Goal: Use online tool/utility: Utilize a website feature to perform a specific function

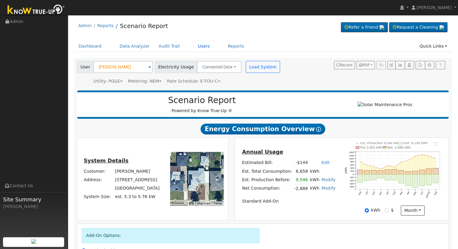
drag, startPoint x: 190, startPoint y: 47, endPoint x: 195, endPoint y: 53, distance: 7.7
click at [193, 47] on link "Users" at bounding box center [203, 46] width 21 height 11
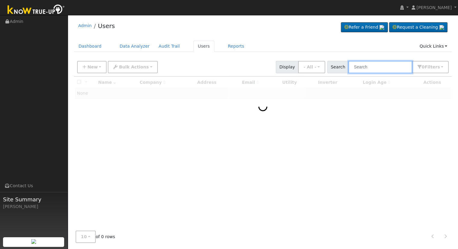
click at [370, 68] on input "text" at bounding box center [380, 67] width 64 height 12
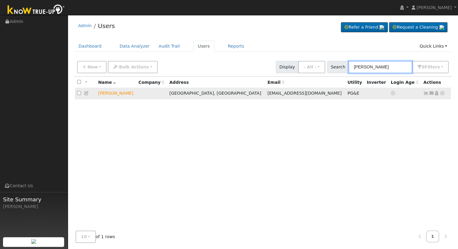
type input "ray wrinkles"
click at [441, 93] on icon at bounding box center [442, 93] width 5 height 4
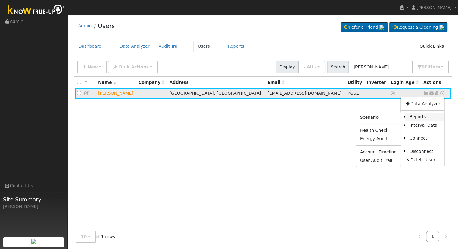
click at [415, 114] on link "Reports" at bounding box center [424, 117] width 39 height 8
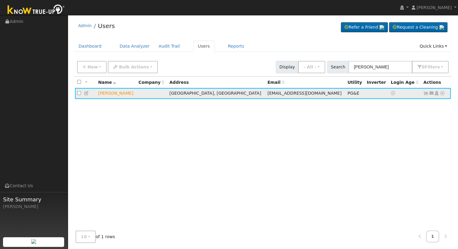
click at [442, 93] on icon at bounding box center [442, 93] width 5 height 4
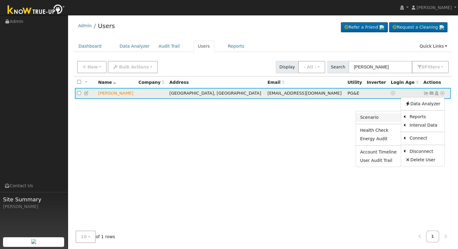
click at [389, 119] on link "Scenario" at bounding box center [378, 117] width 45 height 8
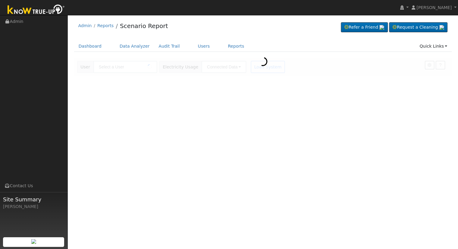
type input "[PERSON_NAME]"
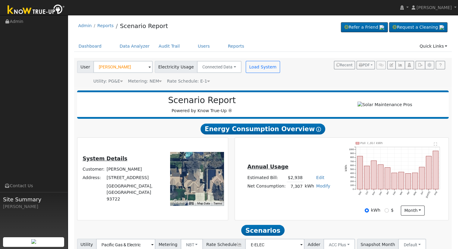
click at [318, 180] on link "Edit" at bounding box center [320, 177] width 8 height 5
type input "3361"
click at [326, 161] on div "Annual Usage Estimated Bill: $2,938 Edit Estimated Bill $ 3361 Annual Net Consu…" at bounding box center [342, 178] width 212 height 73
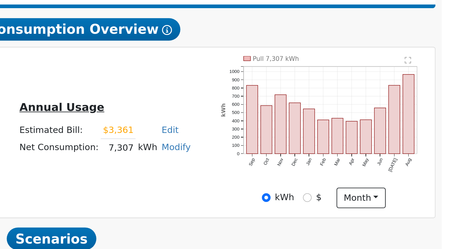
scroll to position [46, 0]
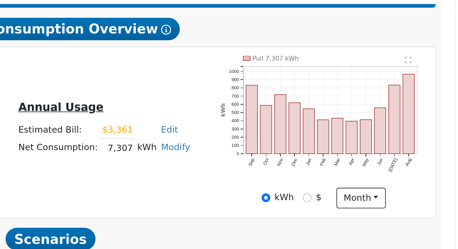
drag, startPoint x: 290, startPoint y: 142, endPoint x: 311, endPoint y: 142, distance: 20.5
click at [311, 142] on tr "Net Consumption: 7,307 kWh Modify Add Consumption Add Electric Vehicle Add Cons…" at bounding box center [288, 141] width 85 height 9
click at [294, 147] on div "Annual Usage Estimated Bill: $3,361 Edit Estimated Bill $ 3361 Annual Net Consu…" at bounding box center [289, 134] width 106 height 32
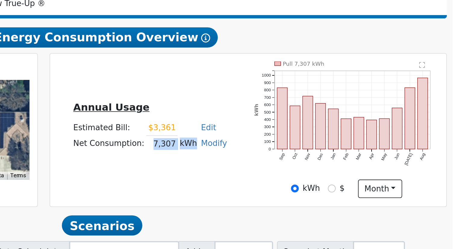
drag, startPoint x: 289, startPoint y: 141, endPoint x: 312, endPoint y: 142, distance: 22.9
click at [312, 142] on tr "Net Consumption: 7,307 kWh Modify Add Consumption Add Electric Vehicle Add Cons…" at bounding box center [288, 141] width 85 height 9
click at [267, 133] on td "Estimated Bill:" at bounding box center [266, 133] width 40 height 9
drag, startPoint x: 289, startPoint y: 140, endPoint x: 301, endPoint y: 139, distance: 11.5
click at [304, 142] on tr "Net Consumption: 7,307 kWh Modify Add Consumption Add Electric Vehicle Add Cons…" at bounding box center [288, 141] width 85 height 9
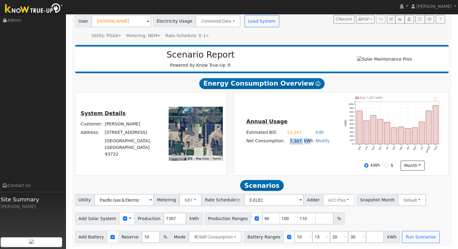
scroll to position [45, 0]
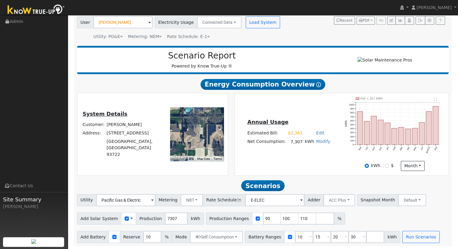
click at [298, 115] on div "Annual Usage Estimated Bill: $3,361 Edit Estimated Bill $ 3361 Annual Net Consu…" at bounding box center [342, 133] width 212 height 73
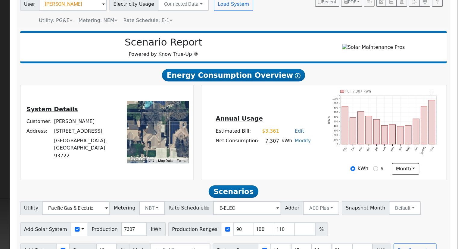
scroll to position [47, 0]
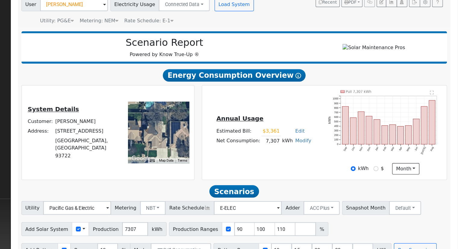
click at [131, 129] on td "Ray Wrinkles" at bounding box center [134, 124] width 56 height 8
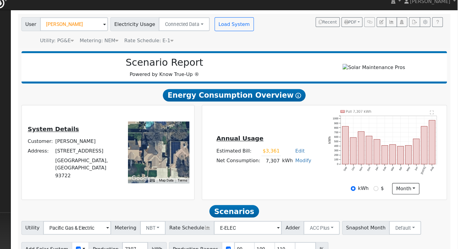
scroll to position [39, 0]
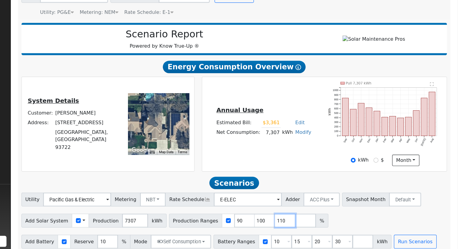
click at [298, 227] on input "110" at bounding box center [307, 224] width 18 height 12
type input "1"
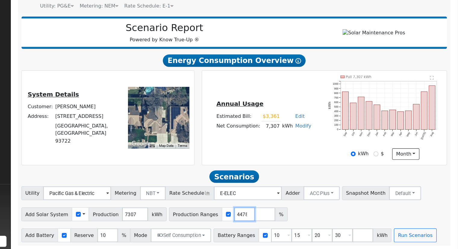
scroll to position [47, 0]
type input "125.044478"
click at [348, 235] on input "30" at bounding box center [357, 237] width 18 height 12
type input "3"
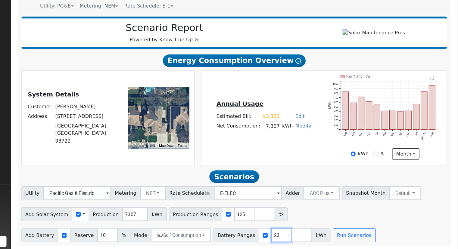
type input "2"
type input "13.5"
click at [227, 235] on button "Self Consumption" at bounding box center [216, 237] width 53 height 12
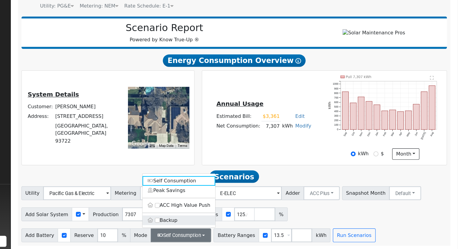
click at [211, 225] on label "Backup" at bounding box center [215, 223] width 64 height 8
click at [198, 225] on input "Backup" at bounding box center [196, 223] width 4 height 4
type input "20"
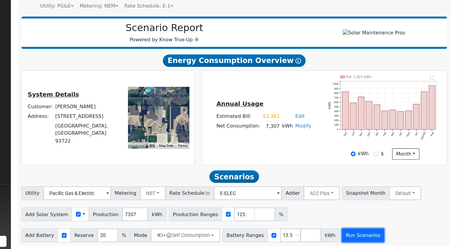
click at [367, 236] on button "Run Scenarios" at bounding box center [375, 237] width 37 height 12
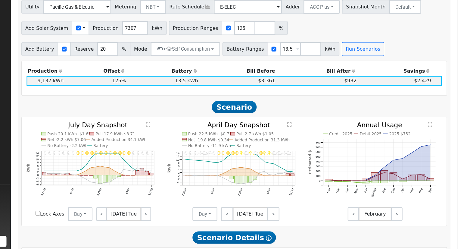
scroll to position [213, 0]
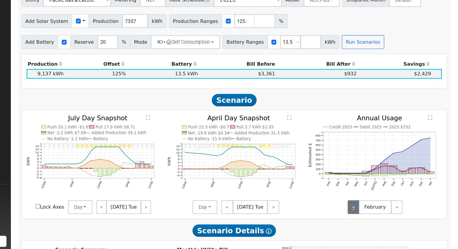
click at [369, 217] on link "<" at bounding box center [367, 212] width 10 height 12
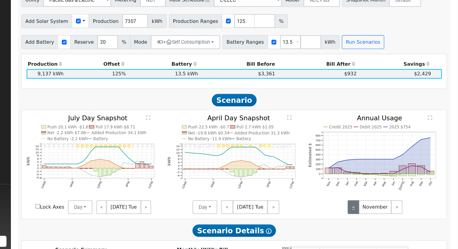
click at [369, 217] on link "<" at bounding box center [367, 212] width 10 height 12
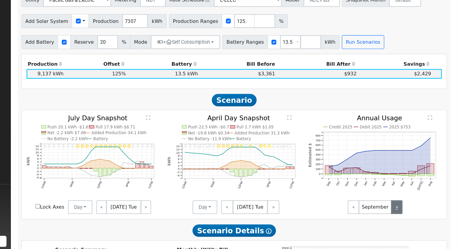
click at [404, 217] on link ">" at bounding box center [405, 212] width 10 height 12
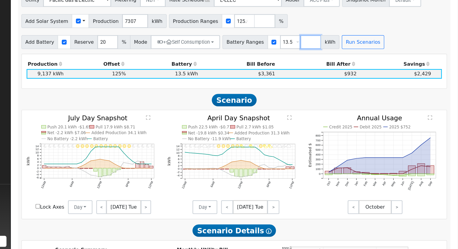
click at [321, 70] on input "number" at bounding box center [330, 68] width 18 height 12
type input "10"
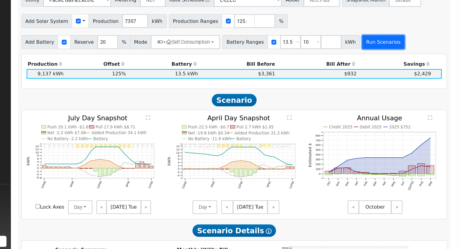
type input "10"
type input "13.5"
click at [375, 71] on button "Run Scenarios" at bounding box center [393, 68] width 37 height 12
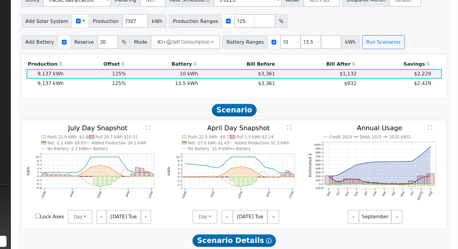
scroll to position [208, 0]
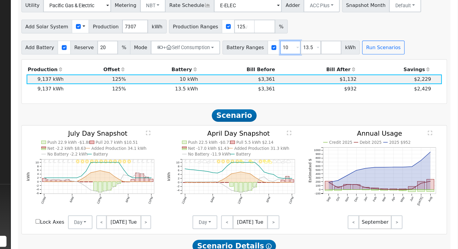
click at [303, 75] on input "10" at bounding box center [312, 73] width 18 height 12
type input "13.5"
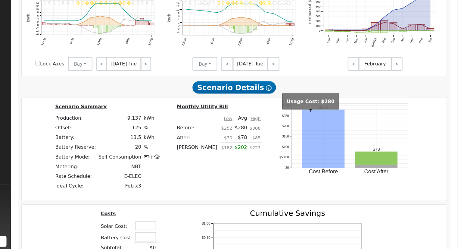
scroll to position [340, 0]
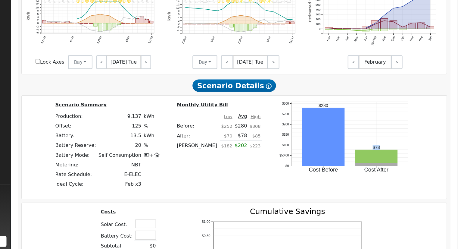
drag, startPoint x: 369, startPoint y: 161, endPoint x: 378, endPoint y: 161, distance: 8.4
click at [378, 161] on icon "Cost Before Cost After $0 $50.00 $100 $150 $200 $250 $300 onclick="" onclick=""…" at bounding box center [360, 156] width 120 height 74
click at [384, 145] on icon "Cost Before Cost After $0 $50.00 $100 $150 $200 $250 $300 onclick="" onclick=""…" at bounding box center [360, 156] width 120 height 74
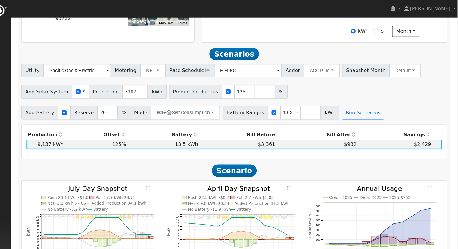
scroll to position [182, 0]
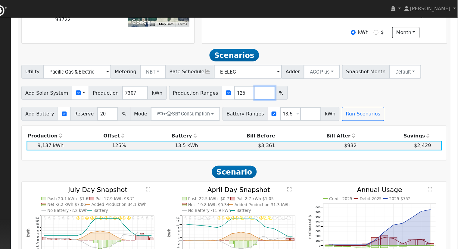
click at [281, 83] on input "number" at bounding box center [290, 81] width 18 height 12
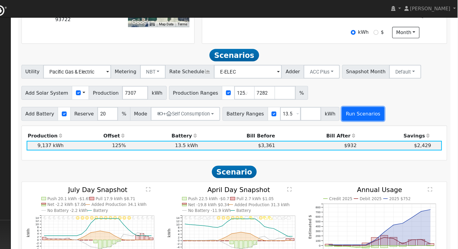
click at [376, 103] on button "Run Scenarios" at bounding box center [375, 99] width 37 height 12
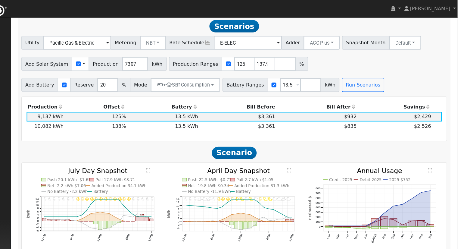
scroll to position [208, 0]
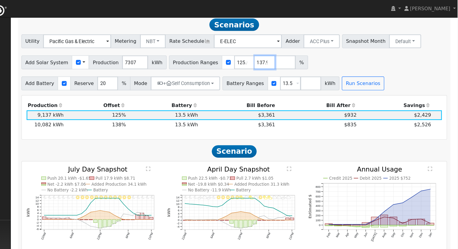
drag, startPoint x: 275, startPoint y: 58, endPoint x: 286, endPoint y: 45, distance: 16.5
click at [281, 58] on input "137.977282" at bounding box center [290, 54] width 18 height 12
type input "138.948953"
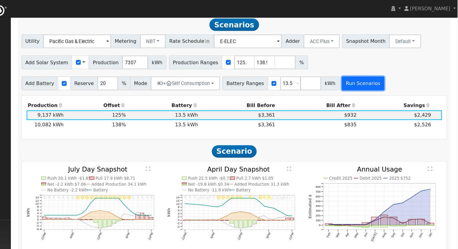
click at [357, 73] on button "Run Scenarios" at bounding box center [375, 73] width 37 height 12
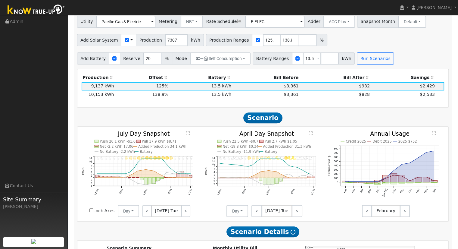
scroll to position [213, 0]
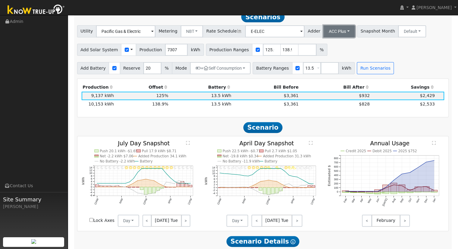
click at [328, 37] on button "ACC Plus" at bounding box center [339, 31] width 32 height 12
click at [334, 65] on link "SB-535" at bounding box center [333, 61] width 42 height 8
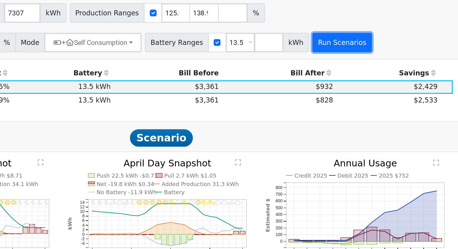
click at [365, 70] on button "Run Scenarios" at bounding box center [375, 68] width 37 height 12
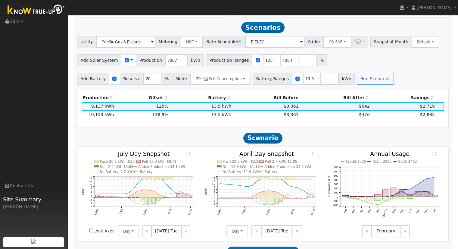
scroll to position [202, 0]
click at [321, 82] on input "number" at bounding box center [330, 79] width 18 height 12
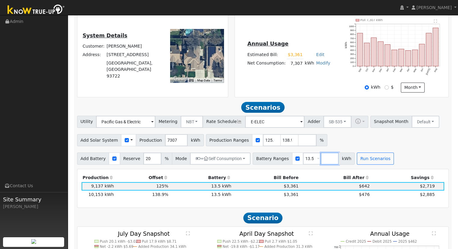
scroll to position [112, 0]
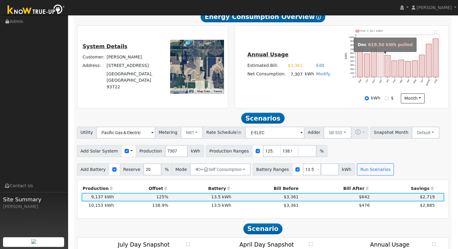
click at [379, 75] on rect "onclick=""" at bounding box center [380, 64] width 5 height 25
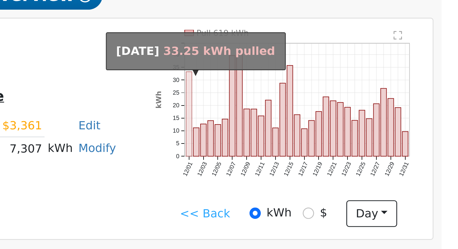
scroll to position [109, 0]
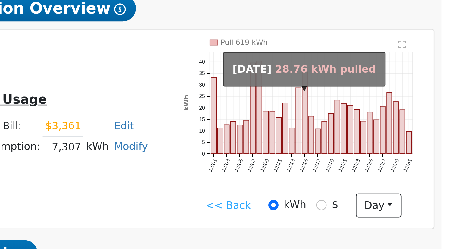
click at [393, 68] on rect "onclick=""" at bounding box center [393, 66] width 2 height 27
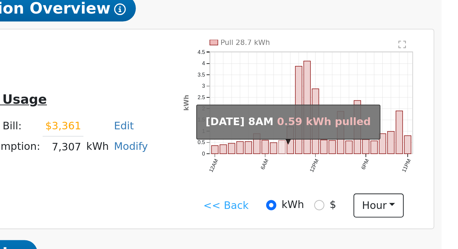
click at [366, 72] on icon "Pull 28.7 kWh 12AM 6AM 12PM 6PM 11PM 0 0.5 1 1.5 2 2.5 3 3.5 4 4.5  kWh onclic…" at bounding box center [394, 64] width 99 height 63
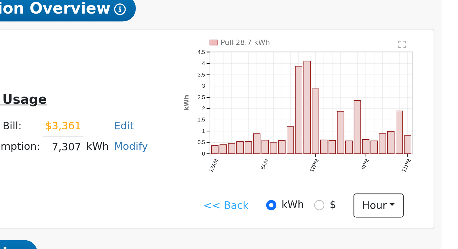
click at [360, 93] on icon "Pull 28.7 kWh 12AM 6AM 12PM 6PM 11PM 0 0.5 1 1.5 2 2.5 3 3.5 4 4.5  kWh onclic…" at bounding box center [394, 64] width 99 height 63
click at [358, 104] on link "<< Back" at bounding box center [362, 101] width 19 height 6
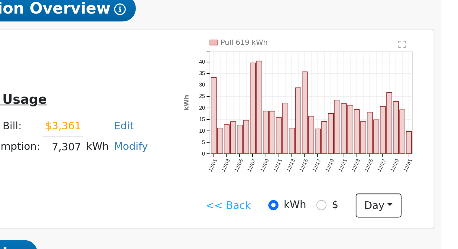
click at [361, 103] on link "<< Back" at bounding box center [363, 101] width 19 height 6
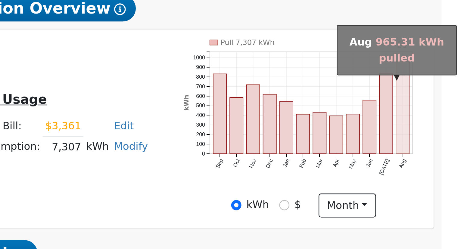
click at [434, 64] on rect "onclick=""" at bounding box center [435, 61] width 5 height 38
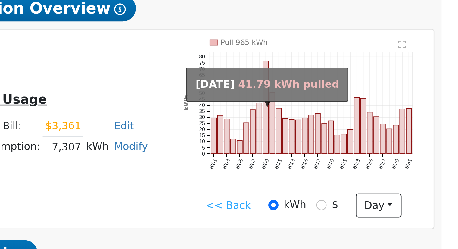
click at [376, 70] on rect "onclick=""" at bounding box center [376, 69] width 2 height 21
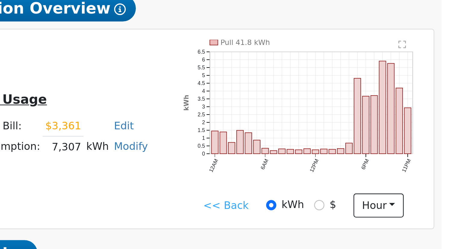
click at [360, 103] on link "<< Back" at bounding box center [362, 101] width 19 height 6
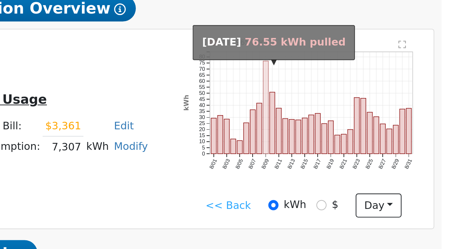
click at [378, 60] on rect "onclick=""" at bounding box center [379, 61] width 2 height 38
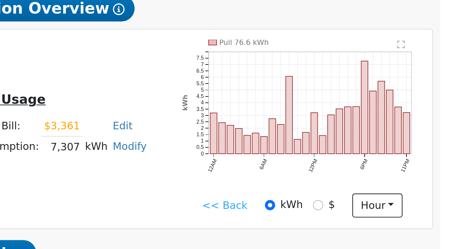
click at [364, 102] on link "<< Back" at bounding box center [362, 101] width 19 height 6
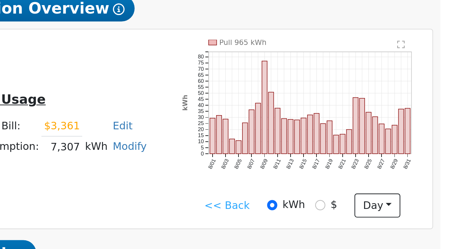
click at [360, 102] on link "<< Back" at bounding box center [363, 101] width 19 height 6
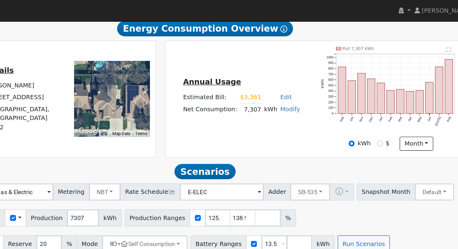
scroll to position [104, 0]
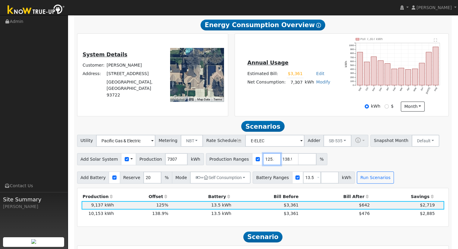
click at [263, 161] on input "125.044478" at bounding box center [272, 159] width 18 height 12
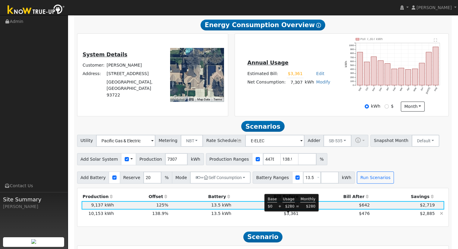
click at [292, 214] on span "$3,361" at bounding box center [291, 213] width 15 height 5
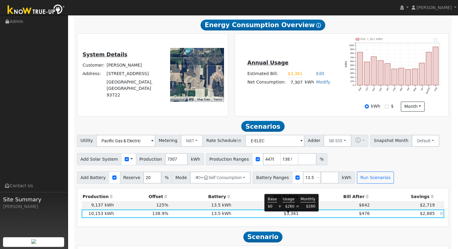
scroll to position [0, 0]
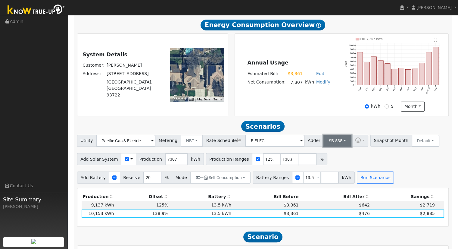
click at [330, 144] on button "SB-535" at bounding box center [337, 141] width 28 height 12
click at [327, 164] on link "ACC Plus" at bounding box center [333, 162] width 42 height 8
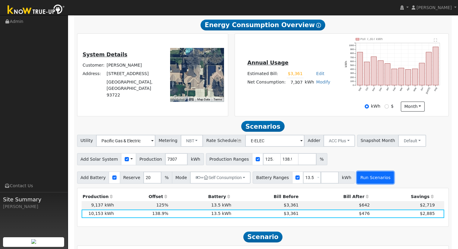
click at [359, 182] on button "Run Scenarios" at bounding box center [375, 177] width 37 height 12
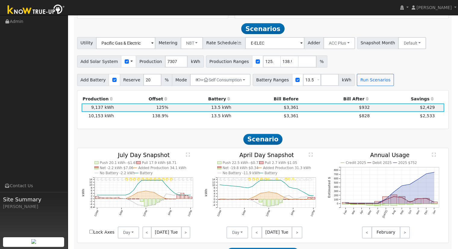
scroll to position [208, 0]
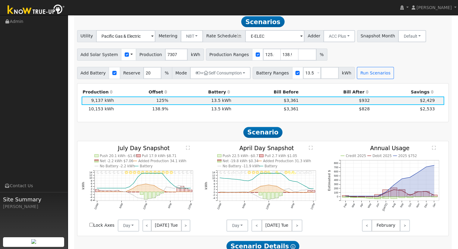
click at [382, 61] on div "Add Solar System Use CSV Data Production 7307 kWh Production Ranges 125.044478 …" at bounding box center [263, 53] width 374 height 14
click at [363, 111] on span "$828" at bounding box center [364, 108] width 11 height 5
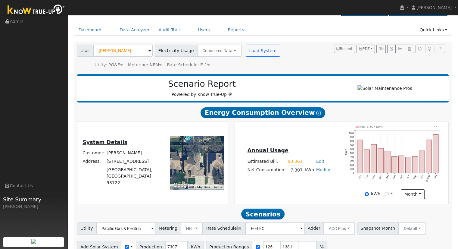
scroll to position [17, 0]
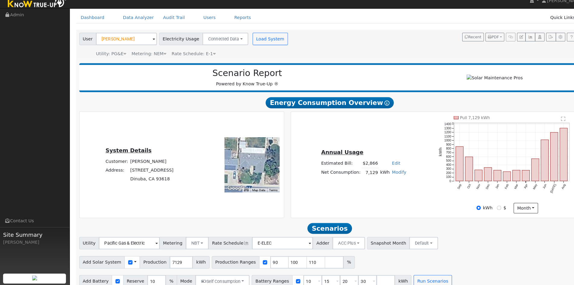
scroll to position [33, 0]
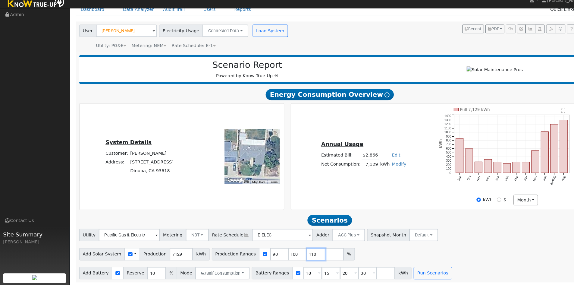
click at [298, 253] on input "110" at bounding box center [307, 254] width 18 height 12
type input "1"
type input "144.10155702"
click at [348, 273] on input "30" at bounding box center [357, 273] width 18 height 12
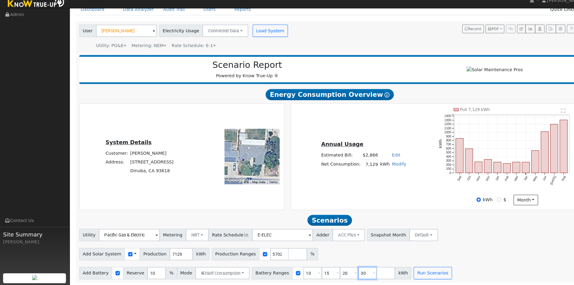
scroll to position [0, 0]
type input "3"
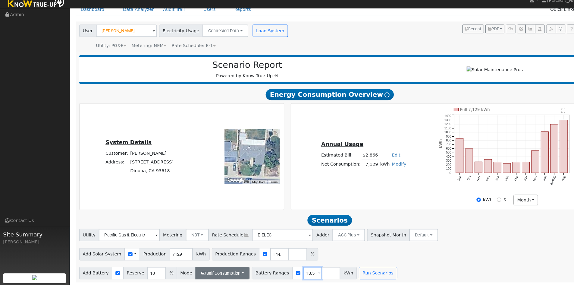
type input "13.5"
click at [207, 274] on button "Self Consumption" at bounding box center [216, 273] width 53 height 12
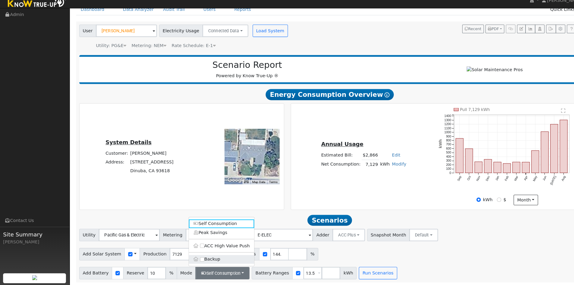
click at [205, 260] on label "Backup" at bounding box center [216, 259] width 64 height 8
click at [199, 260] on input "Backup" at bounding box center [197, 259] width 4 height 4
type input "20"
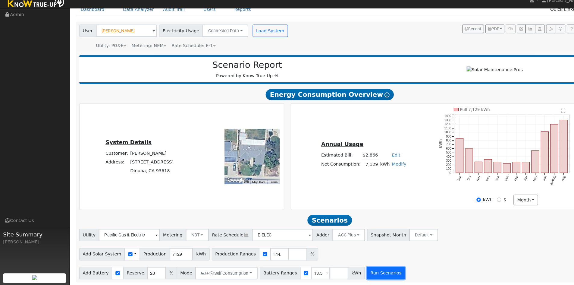
click at [357, 269] on button "Run Scenarios" at bounding box center [375, 273] width 37 height 12
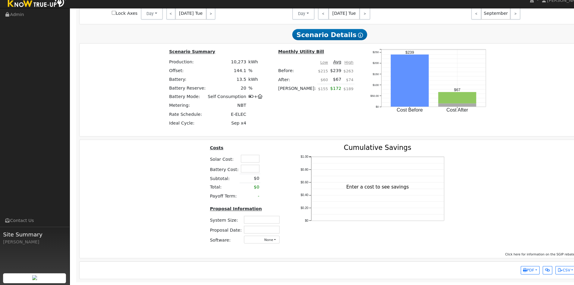
scroll to position [453, 0]
click at [247, 161] on input "text" at bounding box center [243, 162] width 18 height 8
type input "$35,750"
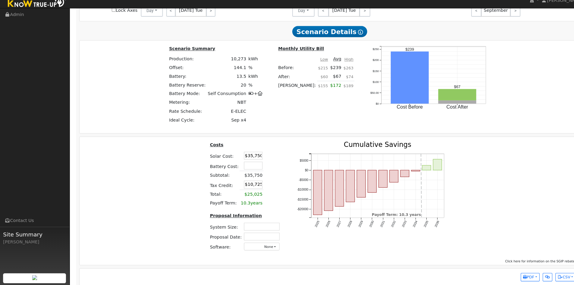
click at [173, 179] on div "Costs Solar Cost: $35,750 Battery Cost: Subtotal: $35,750 Tax Credit: $10,725 T…" at bounding box center [320, 200] width 491 height 111
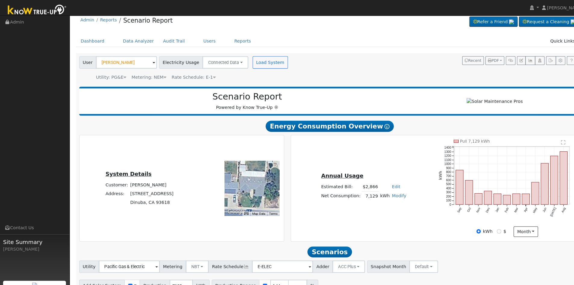
scroll to position [0, 0]
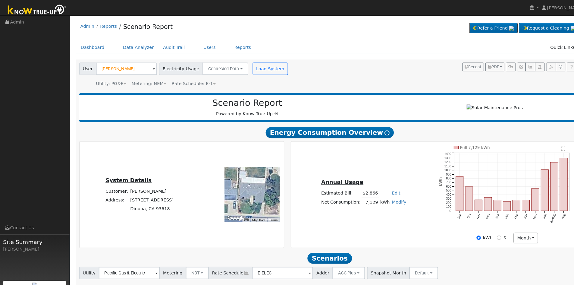
click at [381, 190] on link "Edit" at bounding box center [385, 187] width 8 height 5
type input "3279"
click at [397, 157] on div "Annual Usage Estimated Bill: $3,279 Edit Estimated Bill $ 3279 Annual Net Consu…" at bounding box center [423, 189] width 279 height 95
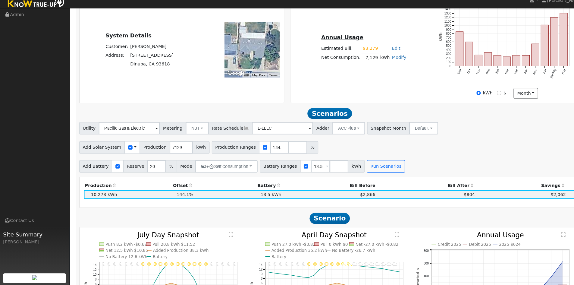
scroll to position [169, 0]
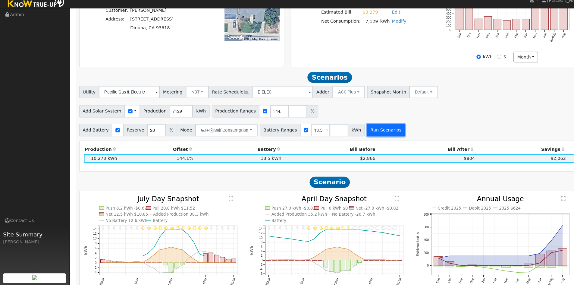
click at [363, 133] on button "Run Scenarios" at bounding box center [375, 134] width 37 height 12
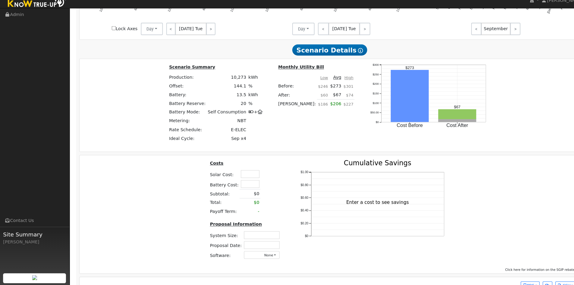
scroll to position [453, 0]
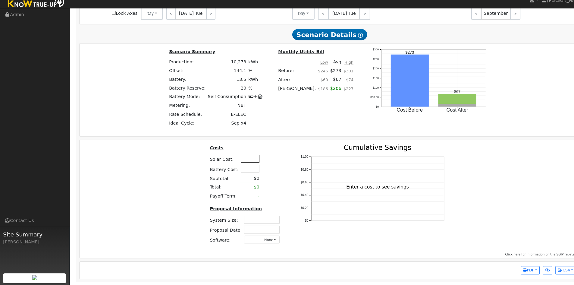
click at [239, 161] on input "text" at bounding box center [243, 162] width 18 height 8
type input "$35,750"
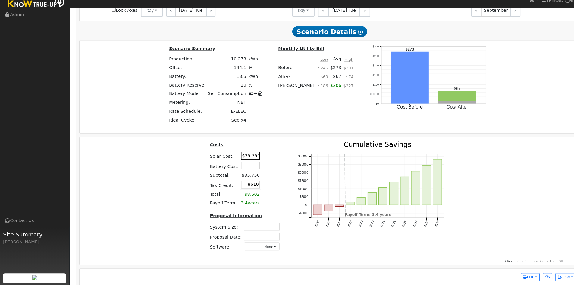
type input "$8,610"
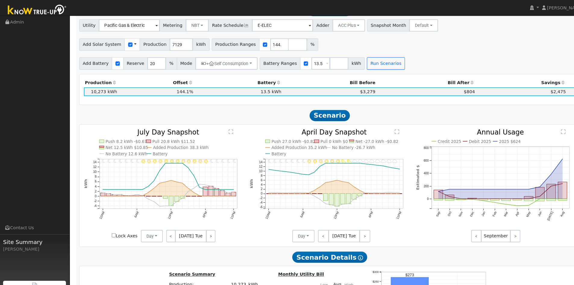
scroll to position [196, 0]
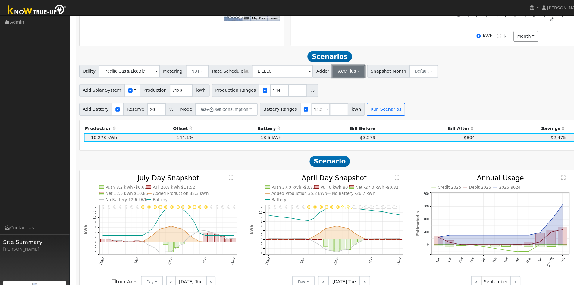
click at [328, 73] on button "ACC Plus" at bounding box center [339, 69] width 32 height 12
click at [328, 100] on link "SB-535" at bounding box center [332, 99] width 42 height 8
click at [357, 106] on button "Run Scenarios" at bounding box center [375, 106] width 37 height 12
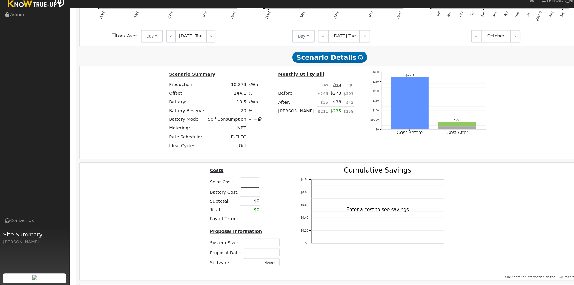
scroll to position [453, 0]
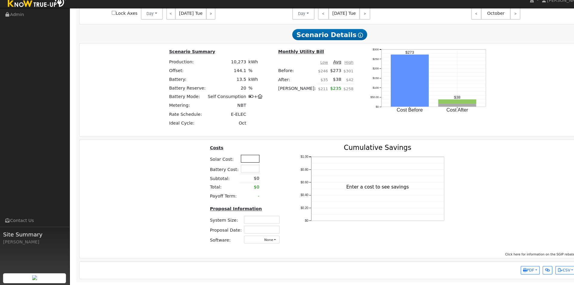
click at [240, 161] on input "text" at bounding box center [243, 162] width 18 height 8
type input "$35,750"
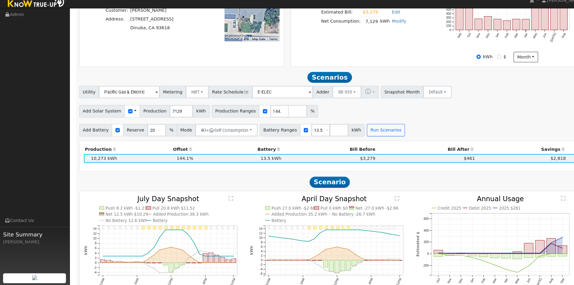
scroll to position [0, 0]
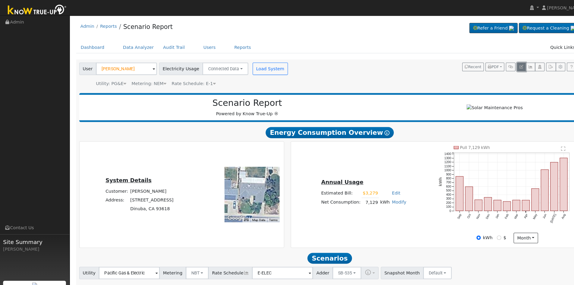
click at [507, 65] on icon "button" at bounding box center [507, 65] width 4 height 4
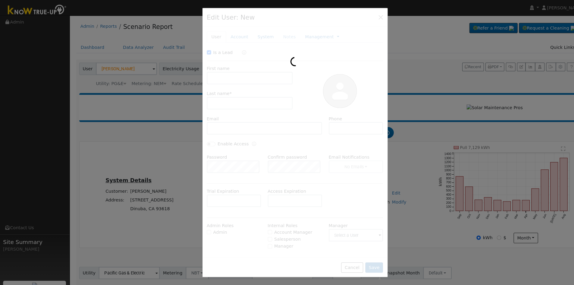
checkbox input "true"
type input "Claudia"
type input "Garcia"
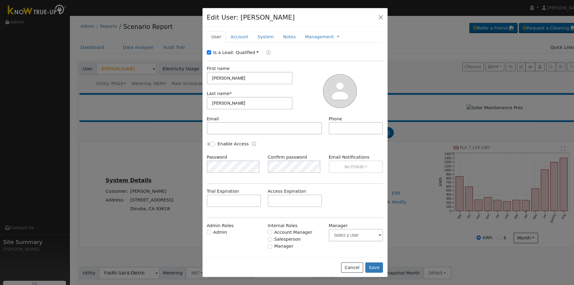
click at [237, 74] on input "Claudia" at bounding box center [243, 76] width 84 height 12
drag, startPoint x: 236, startPoint y: 76, endPoint x: 114, endPoint y: 74, distance: 122.9
click at [115, 74] on div "Edit User: Claudia Garcia Default Account Default Account 665 East Sequoia Driv…" at bounding box center [287, 142] width 574 height 285
type input "Antonio & Elvira"
click at [363, 259] on button "Save" at bounding box center [363, 260] width 17 height 10
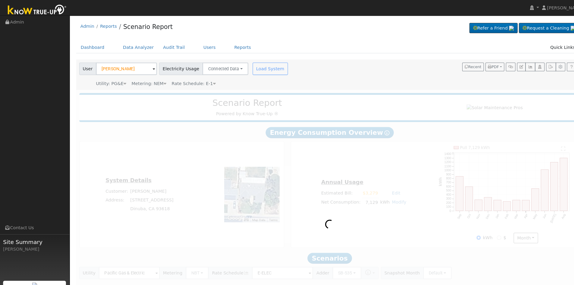
type input "Antonio & Elvira Garcia"
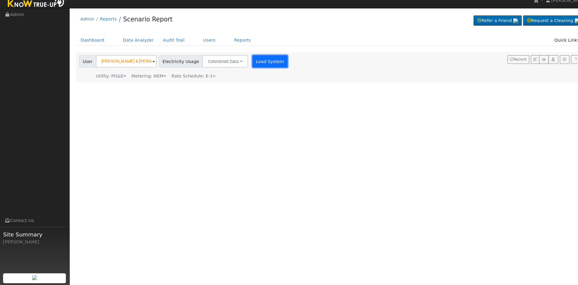
click at [253, 66] on button "Load System" at bounding box center [263, 67] width 34 height 12
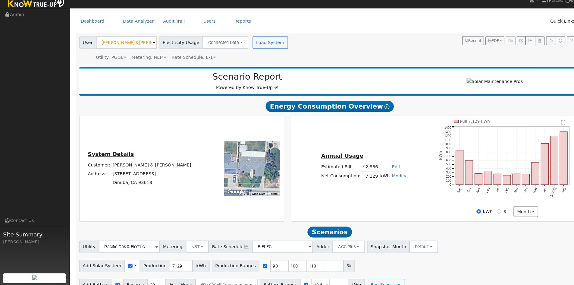
scroll to position [33, 0]
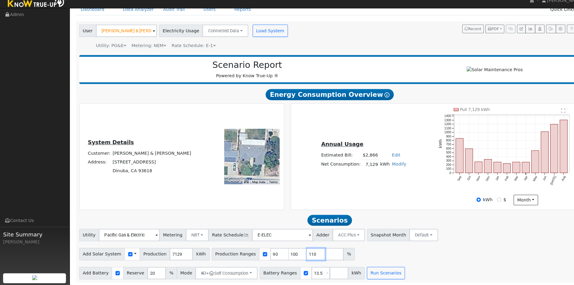
click at [298, 255] on input "110" at bounding box center [307, 254] width 18 height 12
type input "1"
type input "144.10155702"
click at [357, 271] on button "Run Scenarios" at bounding box center [375, 273] width 37 height 12
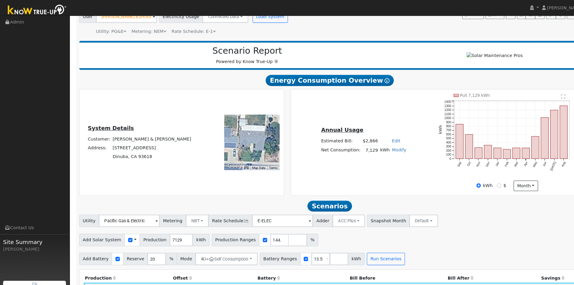
scroll to position [50, 0]
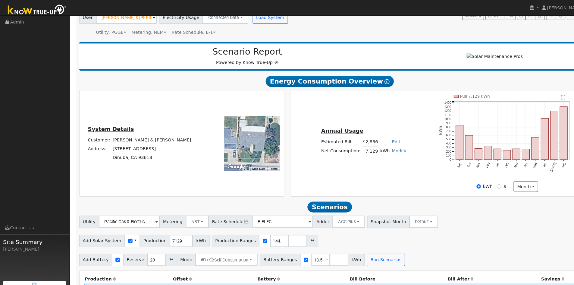
click at [381, 140] on link "Edit" at bounding box center [385, 138] width 8 height 5
click at [348, 151] on input "number" at bounding box center [349, 149] width 21 height 12
click at [340, 108] on div "Annual Usage Estimated Bill: $2,866 Edit Estimated Bill $ Annual Net Consumptio…" at bounding box center [423, 139] width 279 height 95
click at [381, 140] on link "Edit" at bounding box center [385, 138] width 8 height 5
type input "3279"
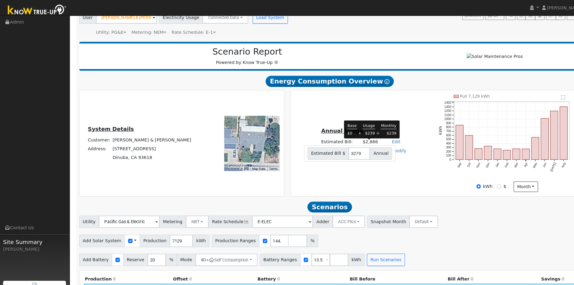
click at [378, 115] on div "Annual Usage Estimated Bill: $2,866 Edit Estimated Bill $ 3279 Annual Net Consu…" at bounding box center [423, 139] width 279 height 95
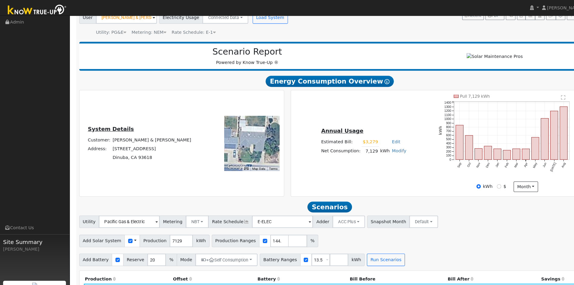
click at [377, 182] on div "Annual Usage Estimated Bill: $3,279 Edit Estimated Bill $ 3279 Annual Net Consu…" at bounding box center [423, 139] width 279 height 95
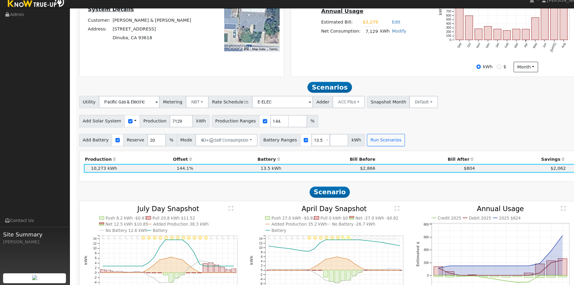
scroll to position [160, 0]
click at [367, 145] on button "Run Scenarios" at bounding box center [375, 143] width 37 height 12
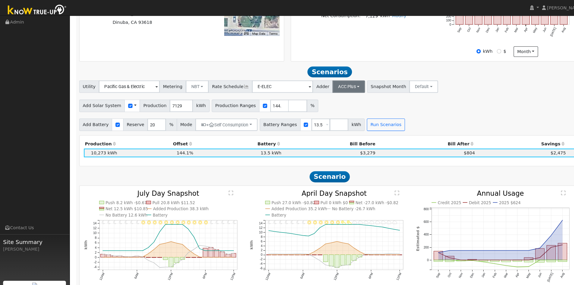
scroll to position [167, 0]
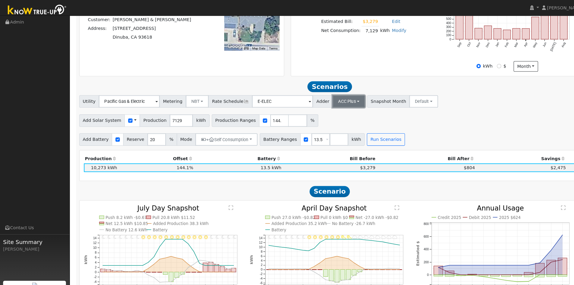
click at [329, 101] on button "ACC Plus" at bounding box center [339, 98] width 32 height 12
click at [325, 131] on link "SB-535" at bounding box center [332, 129] width 42 height 8
click at [357, 136] on button "Run Scenarios" at bounding box center [375, 136] width 37 height 12
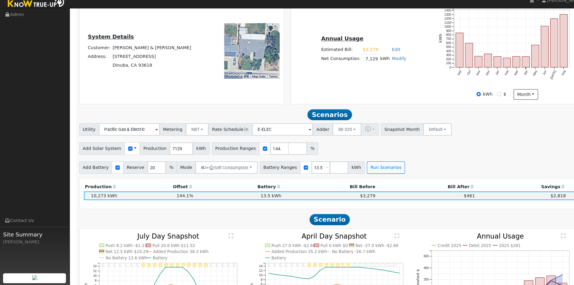
scroll to position [139, 0]
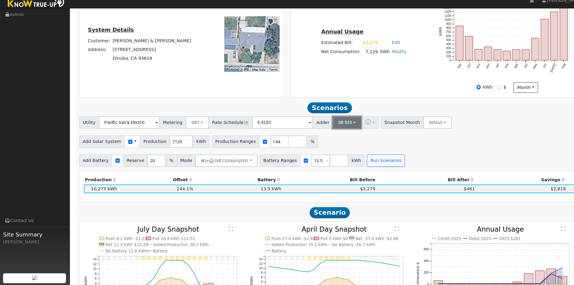
click at [328, 127] on button "SB-535" at bounding box center [337, 126] width 28 height 12
click at [326, 151] on link "ACC Plus" at bounding box center [332, 148] width 42 height 8
click at [364, 167] on button "Run Scenarios" at bounding box center [375, 163] width 37 height 12
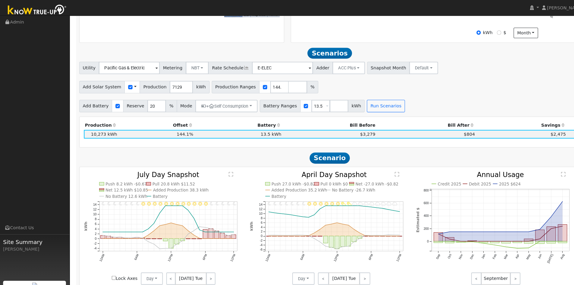
scroll to position [179, 0]
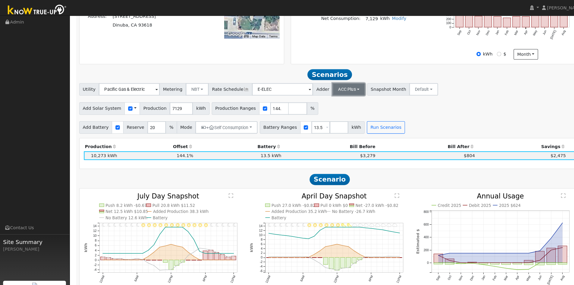
click at [323, 89] on button "ACC Plus" at bounding box center [339, 87] width 32 height 12
click at [329, 120] on link "SB-535" at bounding box center [332, 117] width 42 height 8
click at [357, 125] on button "Run Scenarios" at bounding box center [375, 124] width 37 height 12
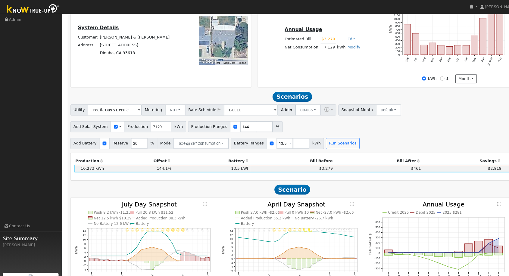
scroll to position [135, 0]
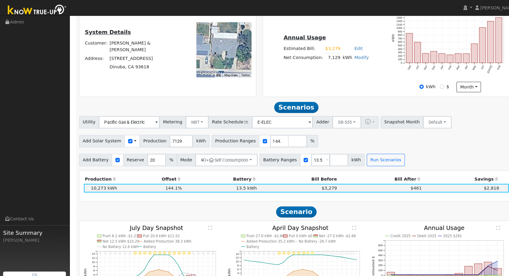
click at [205, 10] on nav "Eric Cisneros Eric Cisneros Profile My Company Help Center Terms Of Service See…" at bounding box center [254, 7] width 509 height 15
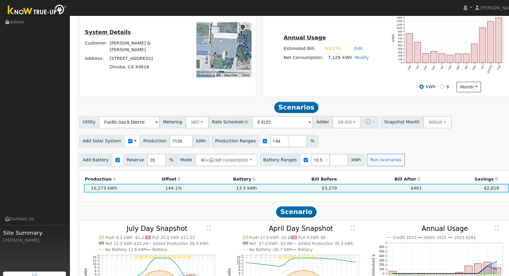
click at [219, 6] on nav "Eric Cisneros Eric Cisneros Profile My Company Help Center Terms Of Service See…" at bounding box center [254, 7] width 509 height 15
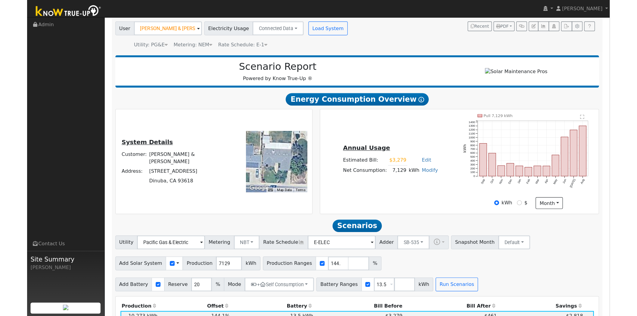
scroll to position [33, 0]
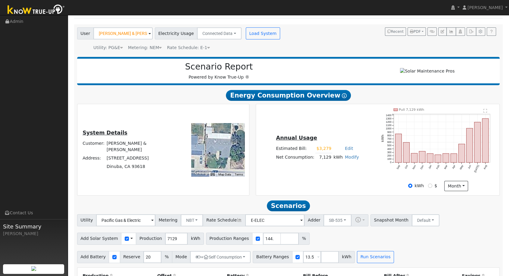
click at [166, 1] on nav "Eric Cisneros Eric Cisneros Profile My Company Help Center Terms Of Service See…" at bounding box center [254, 7] width 509 height 15
